Goal: Information Seeking & Learning: Learn about a topic

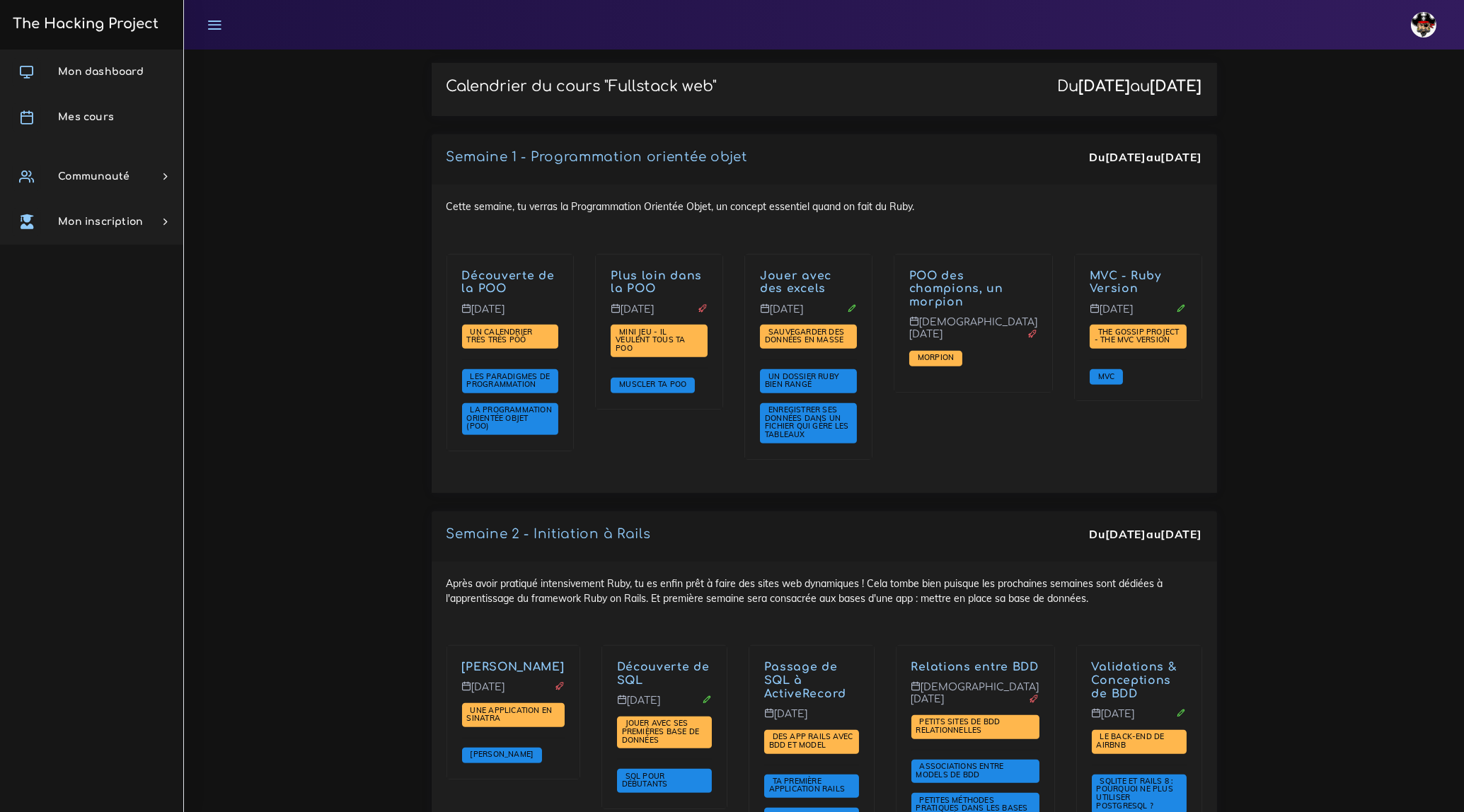
scroll to position [1864, 0]
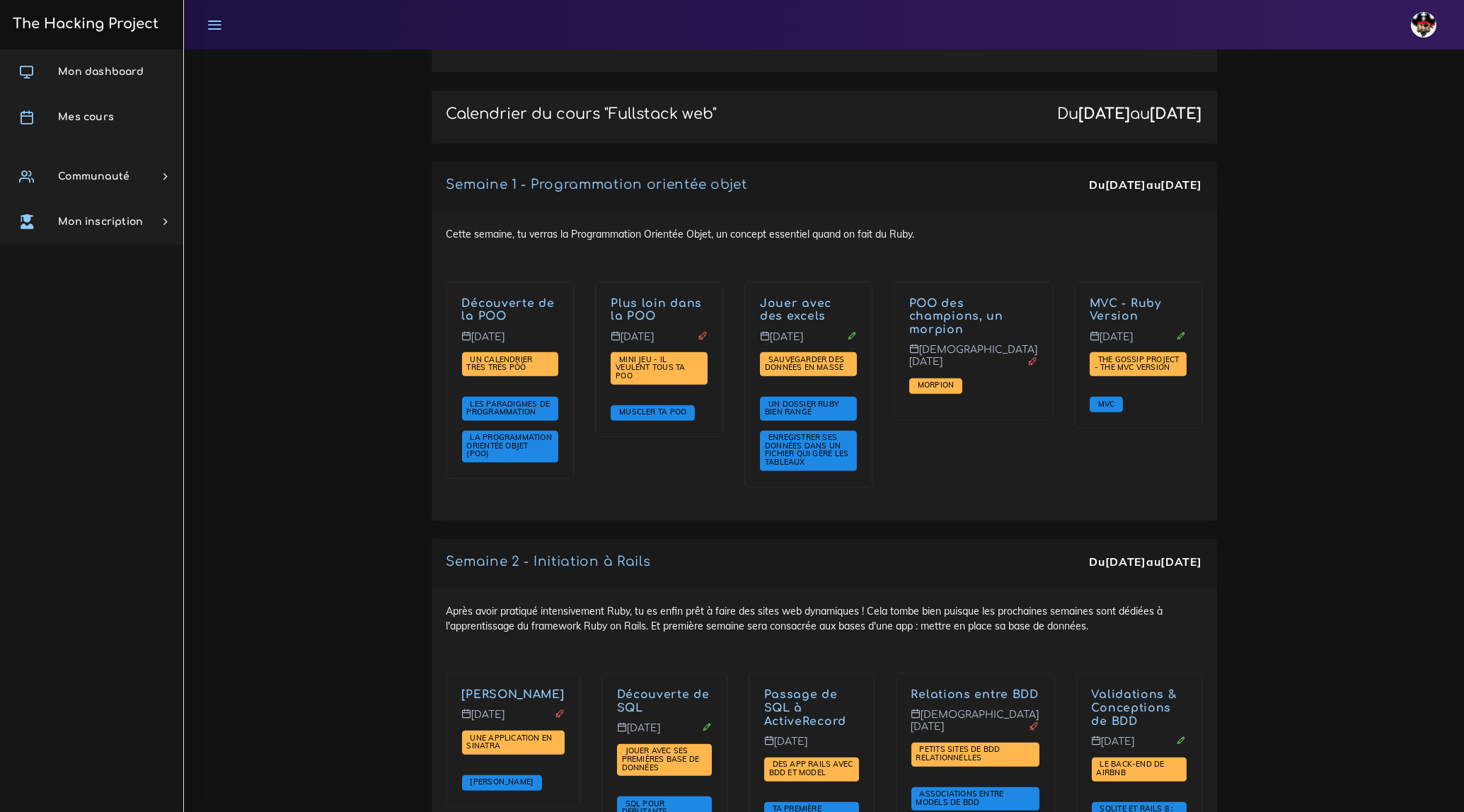
click at [623, 490] on div "Semaine 1 - Programmation orientée objet Du 22 sept. au 26 sept. Cette semaine,…" at bounding box center [824, 350] width 807 height 377
click at [526, 354] on span "Un calendrier très très PÔÔ" at bounding box center [500, 363] width 66 height 19
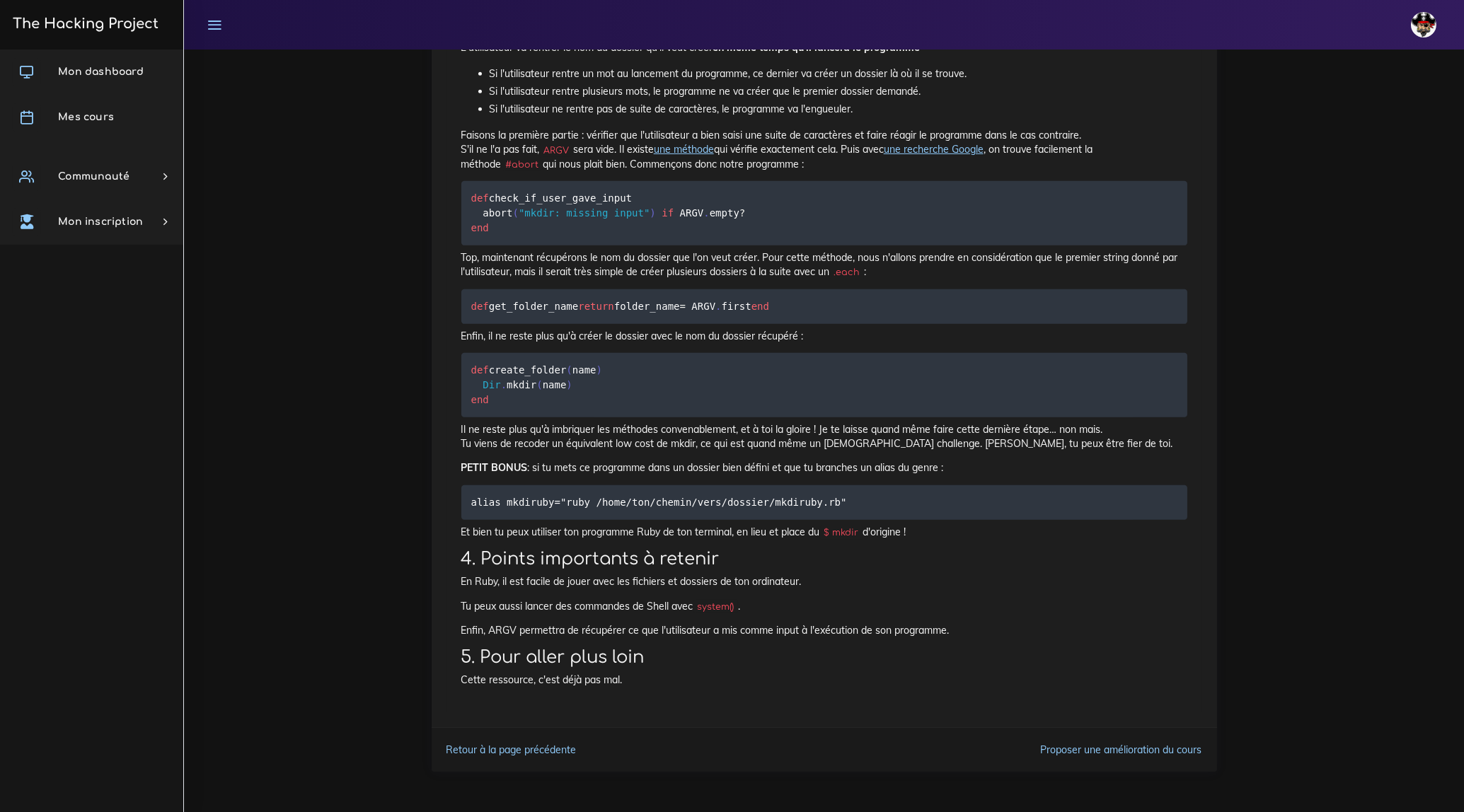
scroll to position [2188, 0]
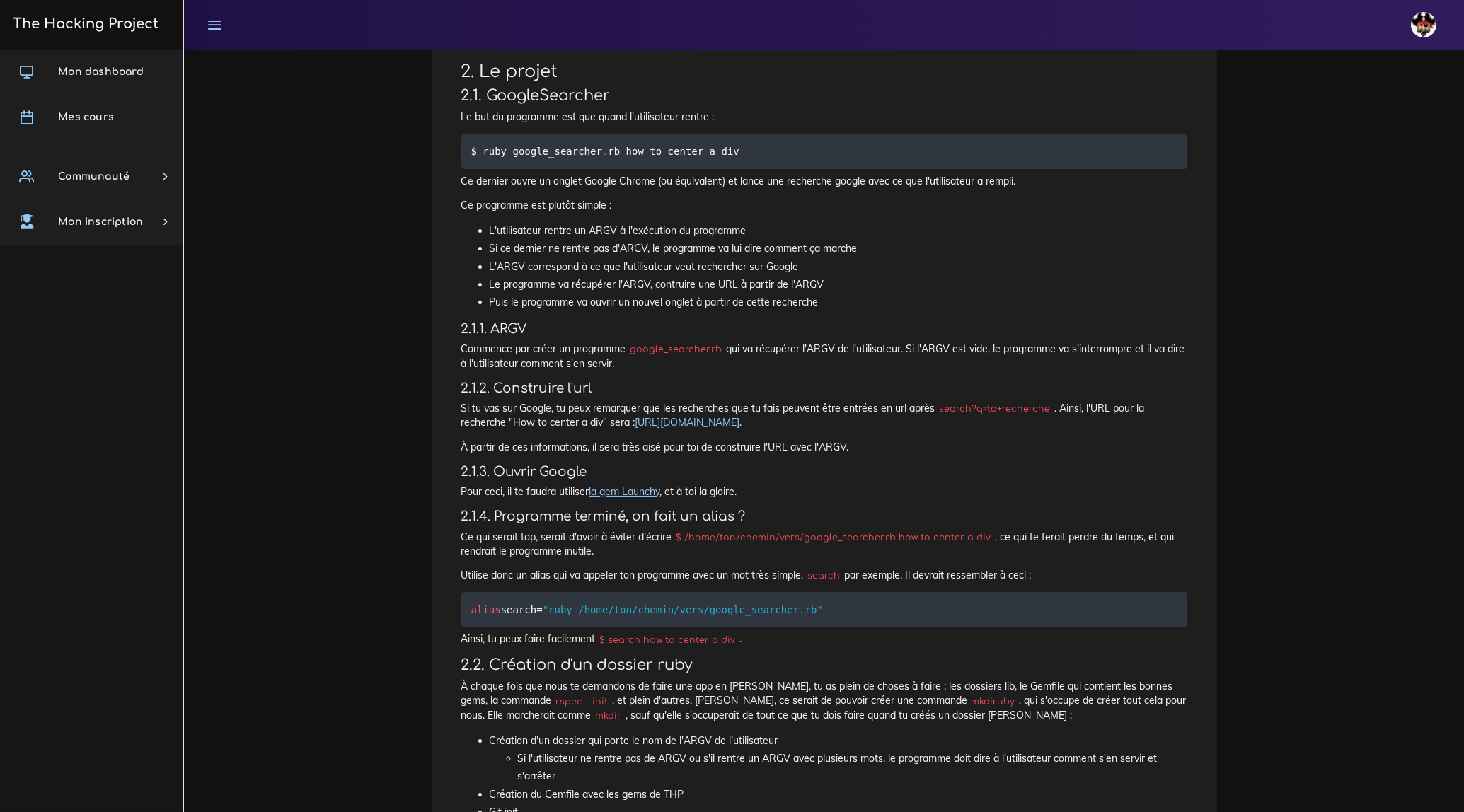
scroll to position [386, 0]
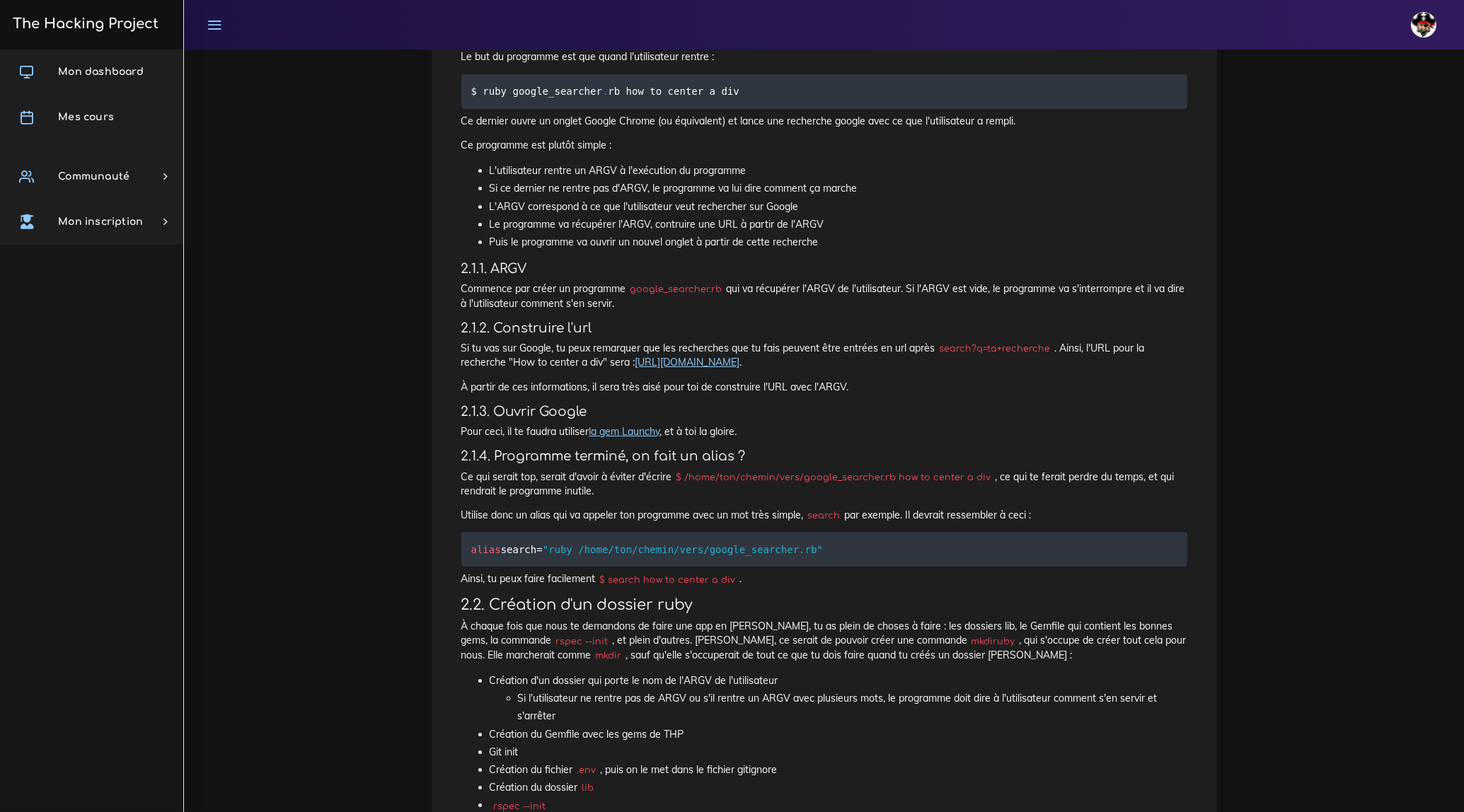
click at [727, 359] on link "https://www.google.com/search?q=how+to+center+a+div" at bounding box center [687, 362] width 105 height 13
click at [652, 427] on link "la gem Launchy" at bounding box center [625, 432] width 71 height 13
